Goal: Transaction & Acquisition: Purchase product/service

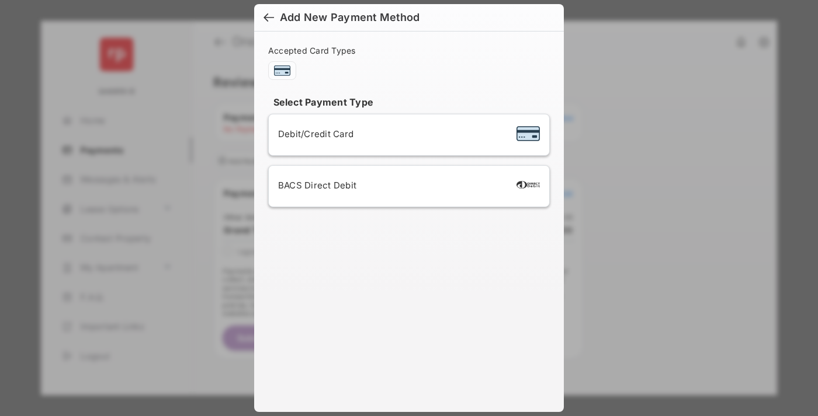
click at [406, 186] on div "BACS Direct Debit" at bounding box center [409, 186] width 262 height 22
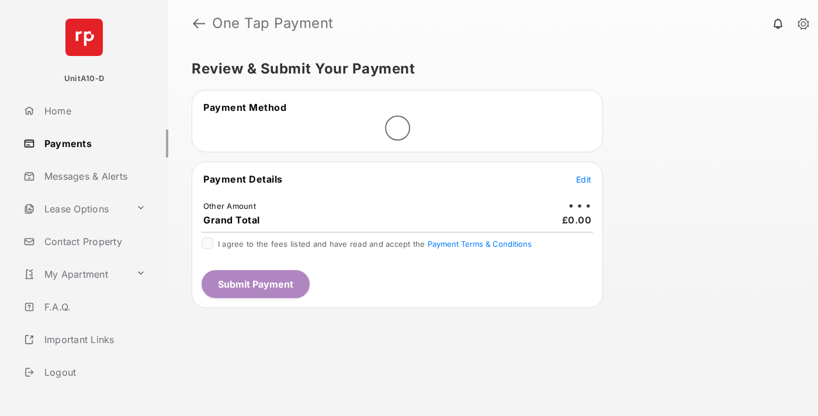
click at [583, 179] on span "Edit" at bounding box center [583, 180] width 15 height 10
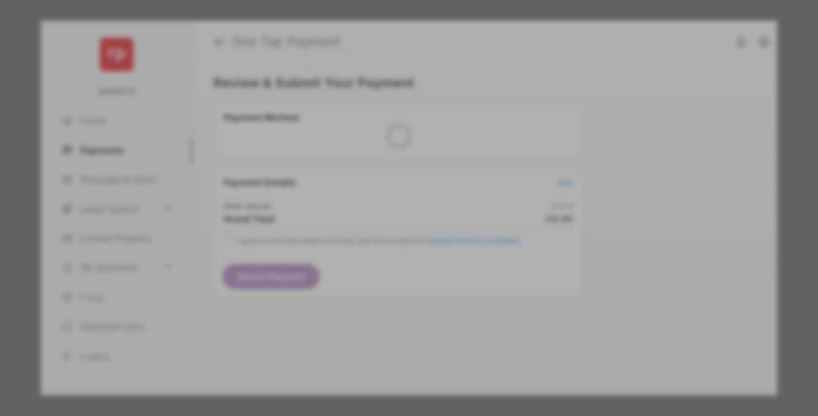
click at [387, 187] on div "Other Amount" at bounding box center [387, 197] width 189 height 20
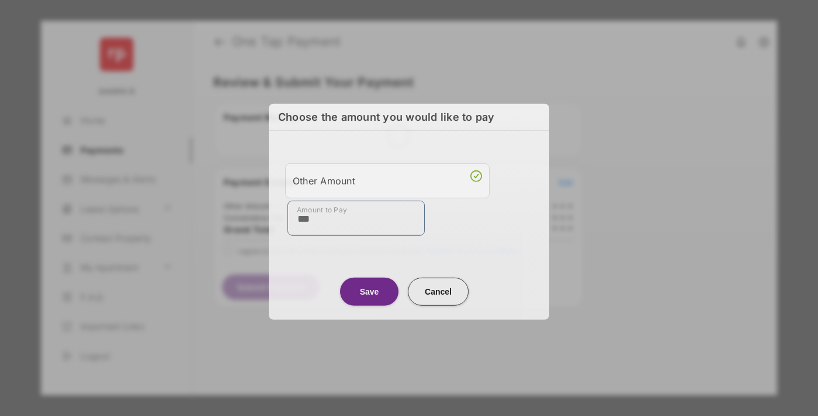
type input "***"
click at [369, 290] on button "Save" at bounding box center [369, 291] width 58 height 28
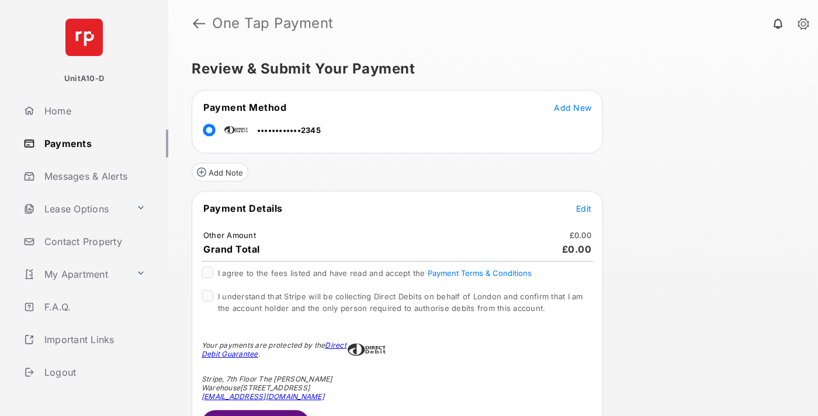
click at [583, 209] on span "Edit" at bounding box center [583, 209] width 15 height 10
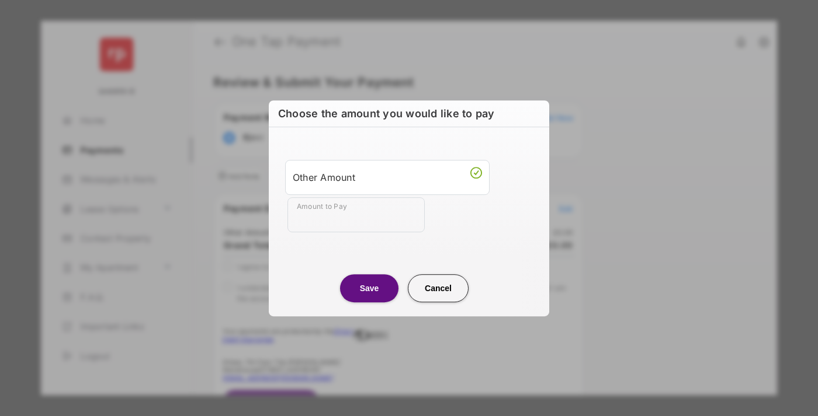
click at [369, 288] on button "Save" at bounding box center [369, 288] width 58 height 28
